Goal: Information Seeking & Learning: Learn about a topic

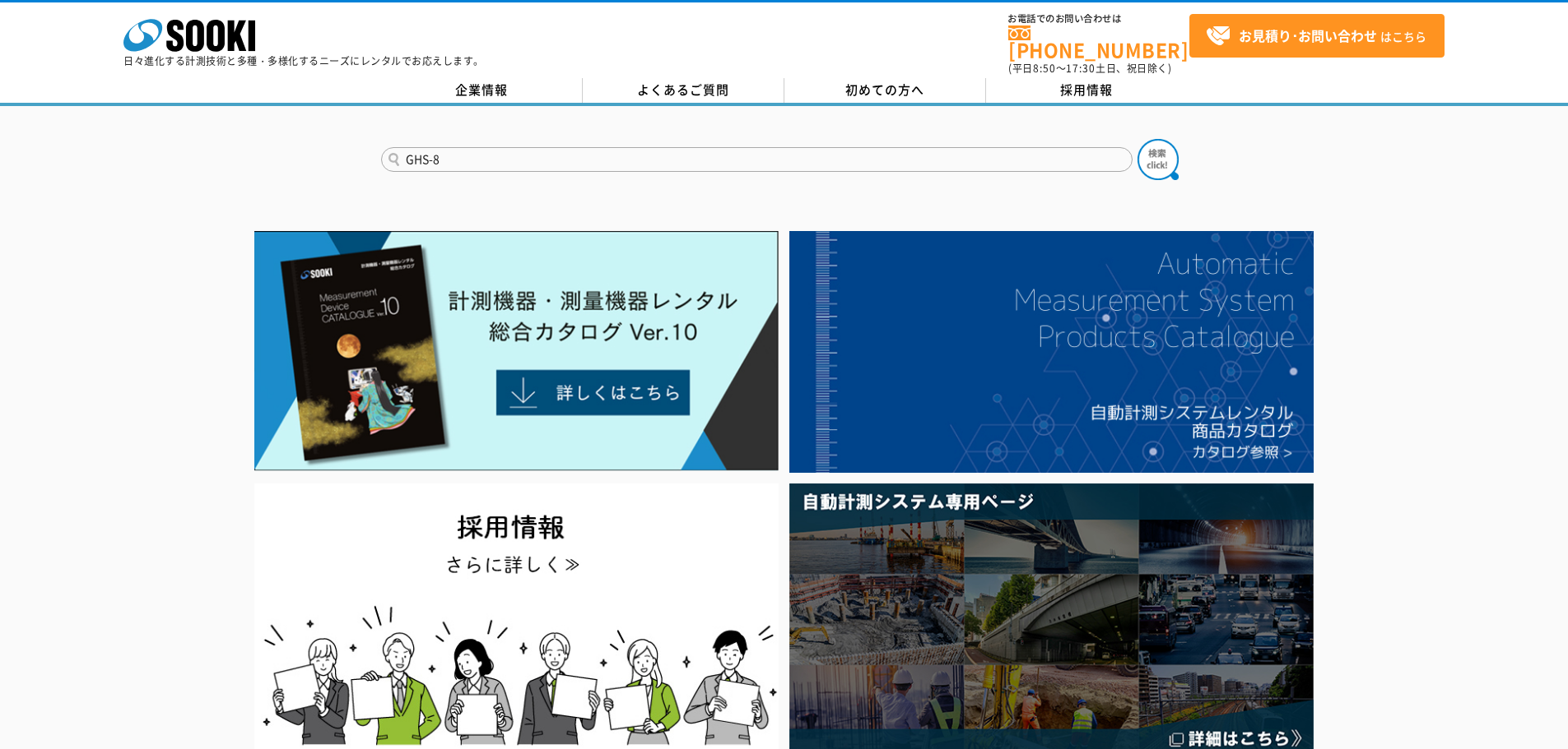
type input "GHS-8"
click at [1138, 139] on button at bounding box center [1158, 159] width 41 height 41
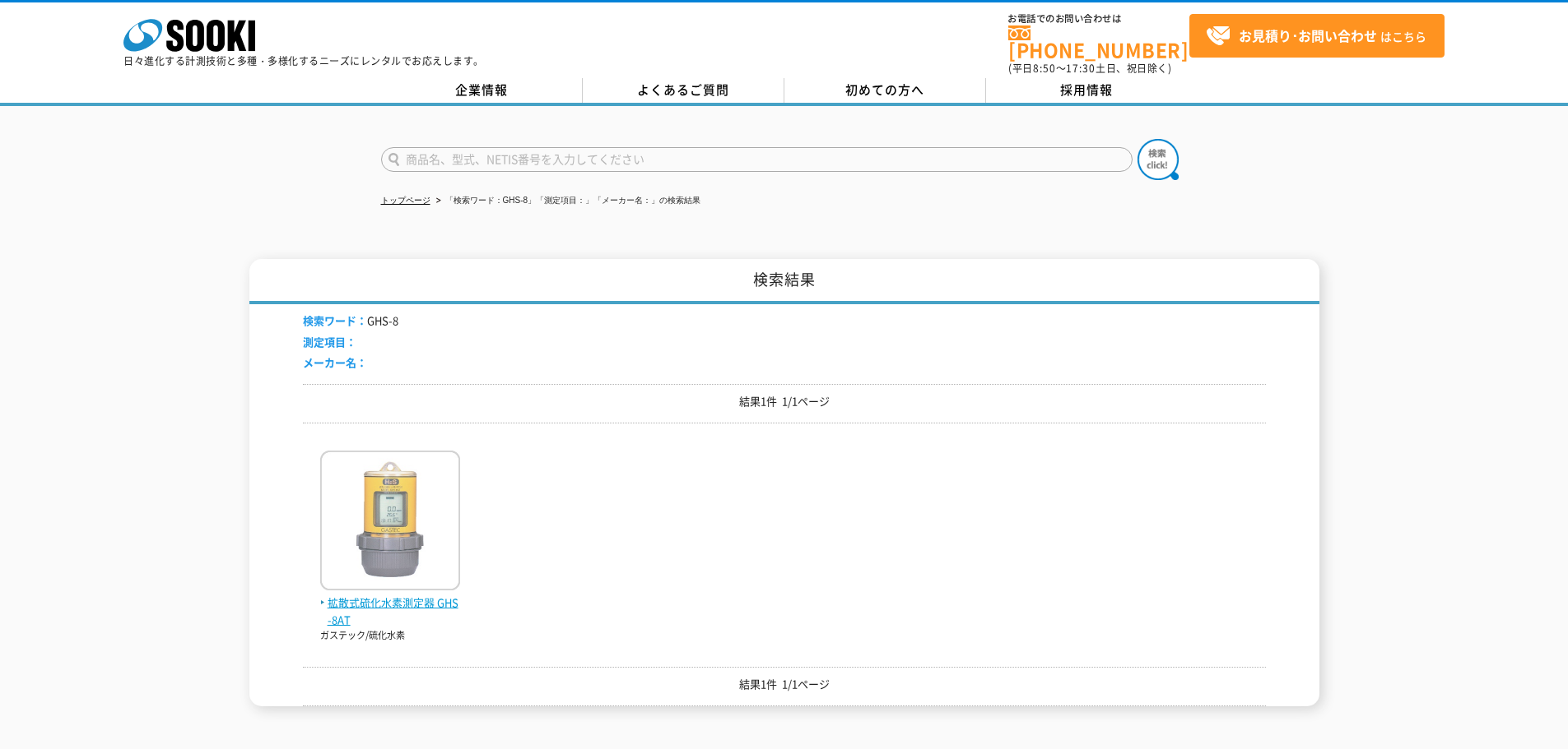
click at [365, 486] on img at bounding box center [390, 522] width 140 height 144
click at [370, 509] on img at bounding box center [390, 522] width 140 height 144
click at [386, 313] on li "検索ワード： GHS-8" at bounding box center [351, 321] width 95 height 17
